Goal: Information Seeking & Learning: Learn about a topic

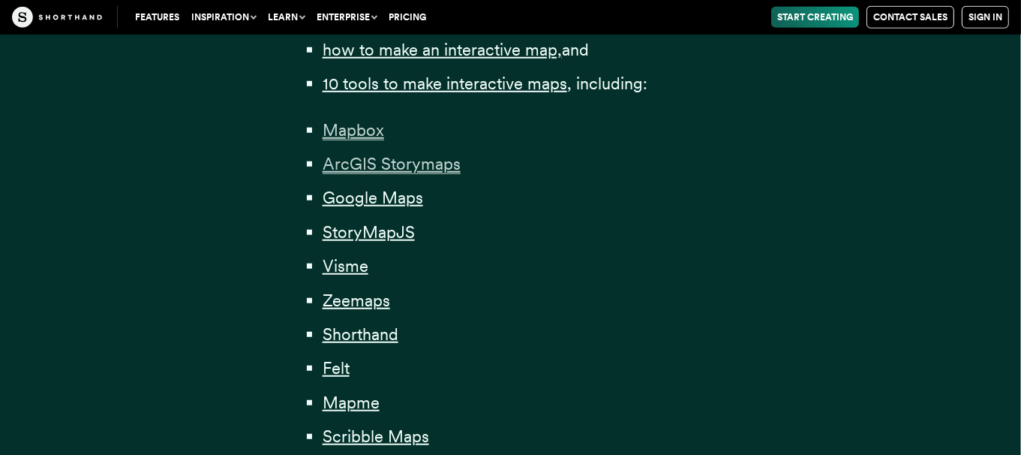
scroll to position [1126, 0]
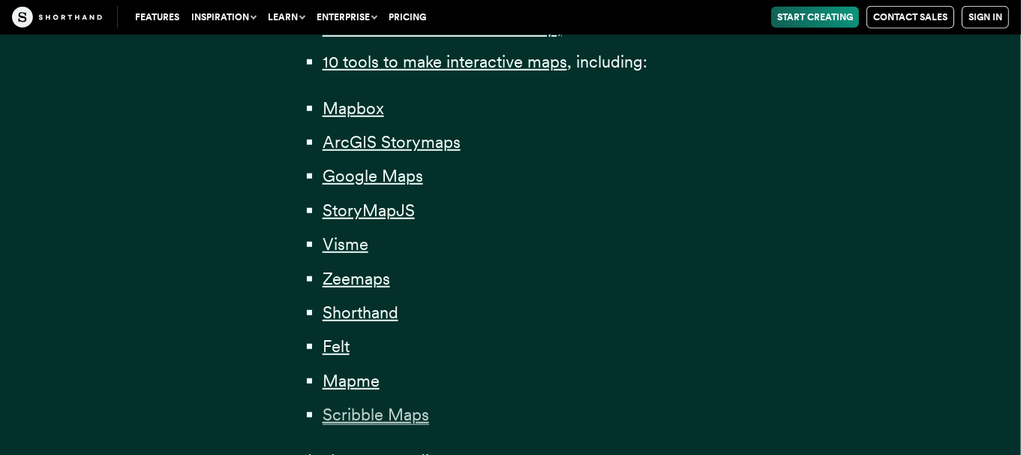
click at [375, 415] on span "Scribble Maps" at bounding box center [376, 415] width 107 height 20
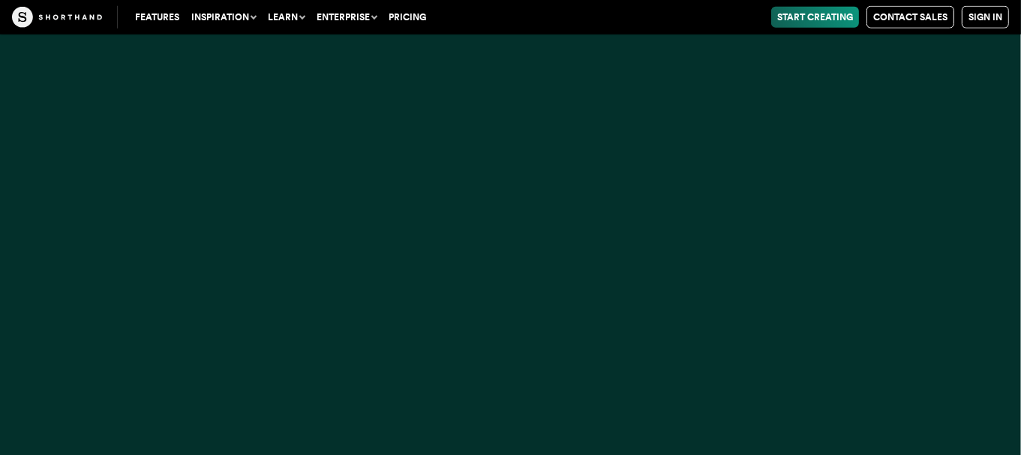
scroll to position [29454, 0]
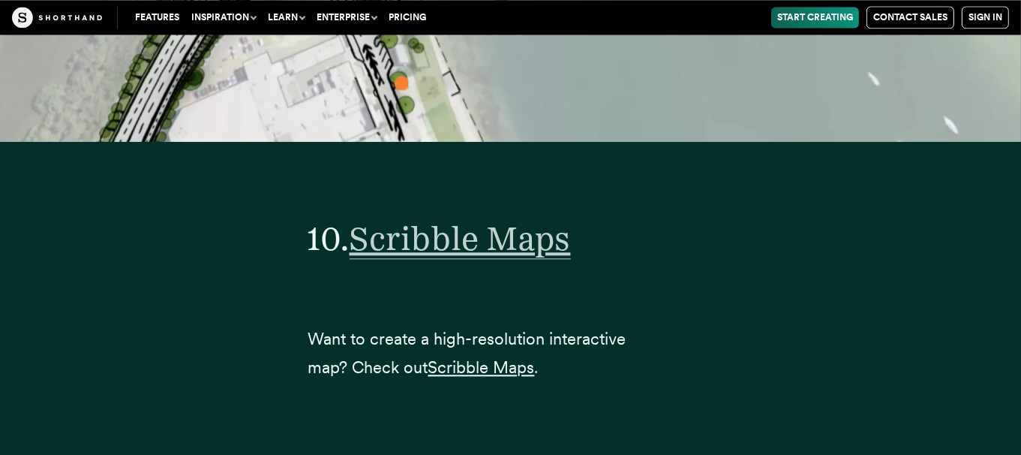
click at [543, 218] on span "Scribble Maps" at bounding box center [460, 238] width 221 height 41
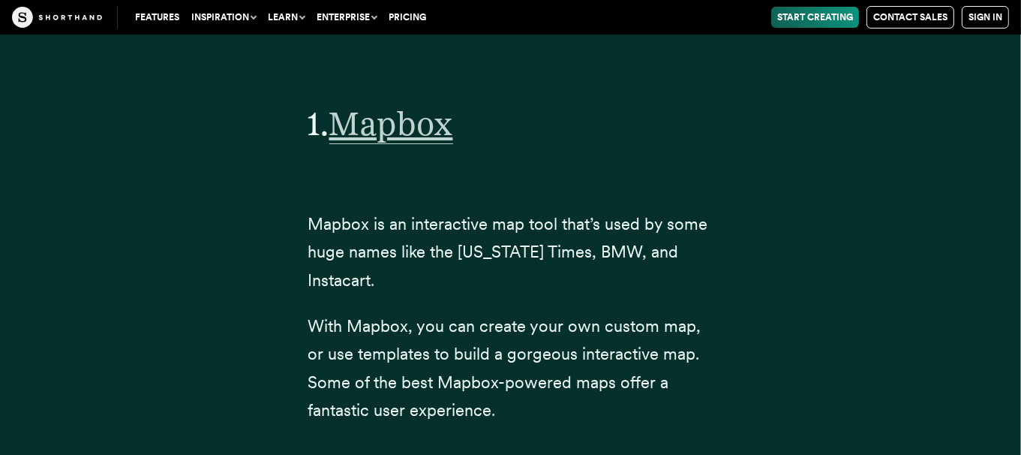
click at [411, 104] on span "Mapbox" at bounding box center [391, 124] width 124 height 41
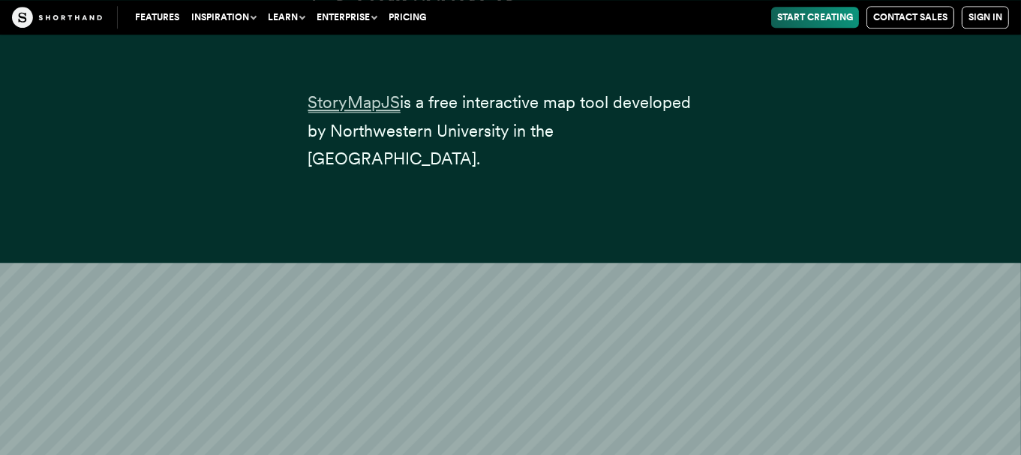
scroll to position [14299, 0]
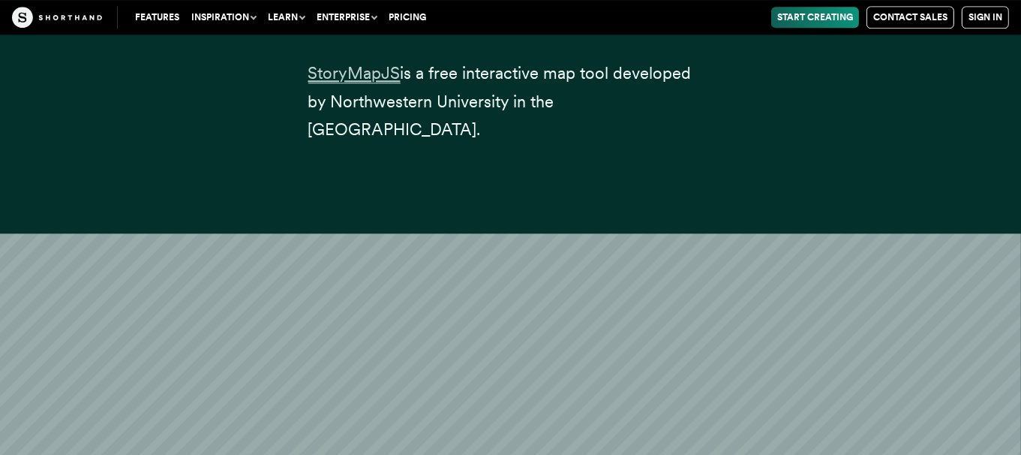
click at [379, 63] on span "StoryMapJS" at bounding box center [354, 73] width 92 height 20
